Goal: Navigation & Orientation: Understand site structure

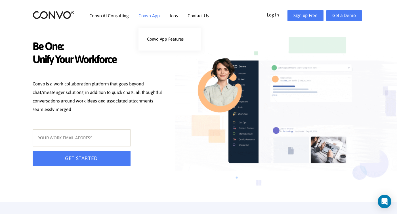
click at [146, 15] on link "Convo App" at bounding box center [148, 15] width 21 height 5
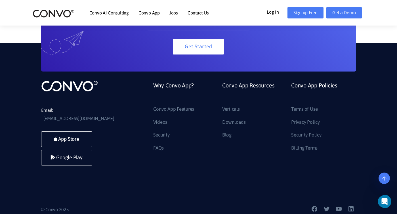
scroll to position [1298, 0]
click at [164, 123] on link "Videos" at bounding box center [160, 122] width 14 height 9
click at [227, 122] on link "Downloads" at bounding box center [234, 122] width 24 height 9
click at [158, 149] on link "FAQs" at bounding box center [158, 147] width 10 height 9
click at [303, 149] on link "Billing Terms" at bounding box center [304, 147] width 26 height 9
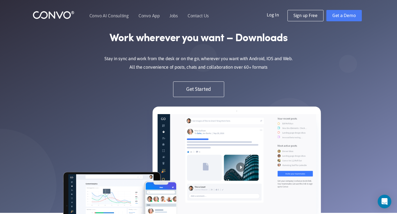
click at [66, 15] on img at bounding box center [54, 14] width 42 height 9
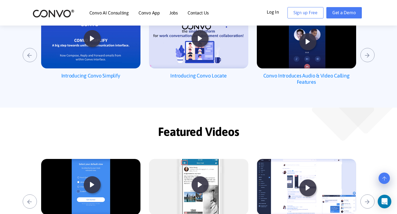
scroll to position [321, 0]
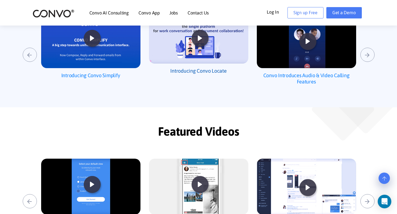
click at [206, 71] on h2 "Introducing Convo Locate" at bounding box center [198, 71] width 99 height 15
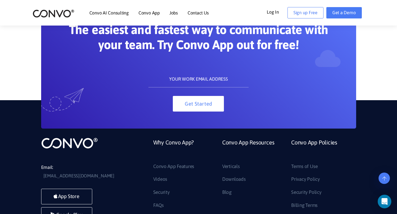
scroll to position [670, 0]
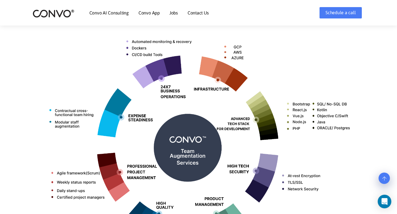
scroll to position [217, 0]
